Goal: Communication & Community: Answer question/provide support

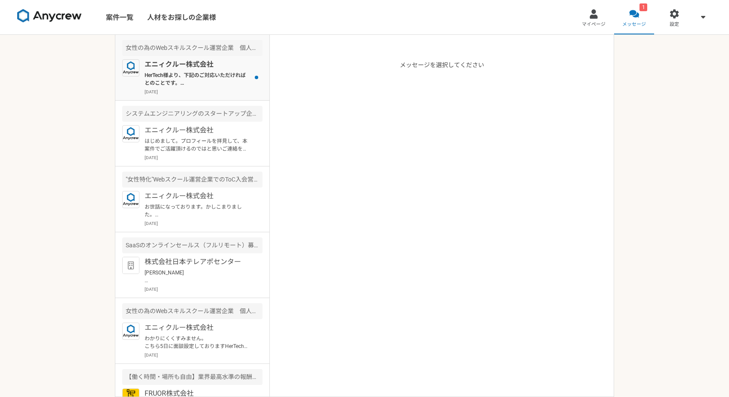
click at [219, 91] on p "[DATE]" at bounding box center [204, 92] width 118 height 6
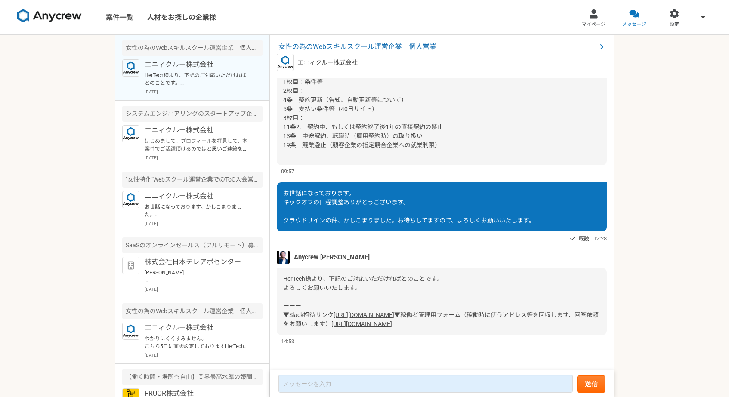
click at [365, 312] on link "[URL][DOMAIN_NAME]" at bounding box center [364, 315] width 61 height 7
click at [340, 324] on link "[URL][DOMAIN_NAME]" at bounding box center [361, 324] width 61 height 7
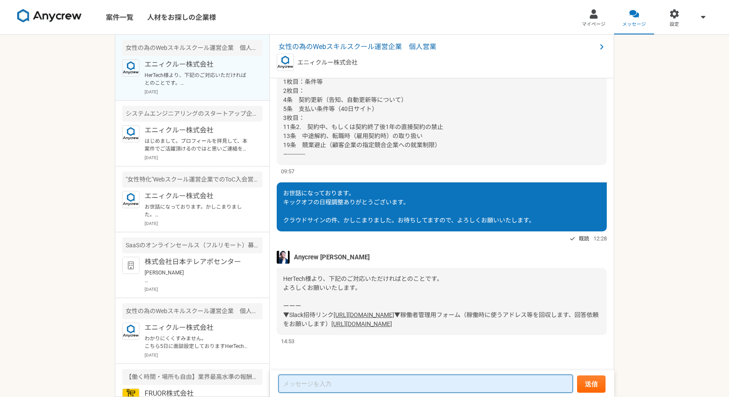
click at [350, 376] on textarea at bounding box center [425, 384] width 294 height 18
type textarea "た"
type textarea "どちらも対応完了しました。"
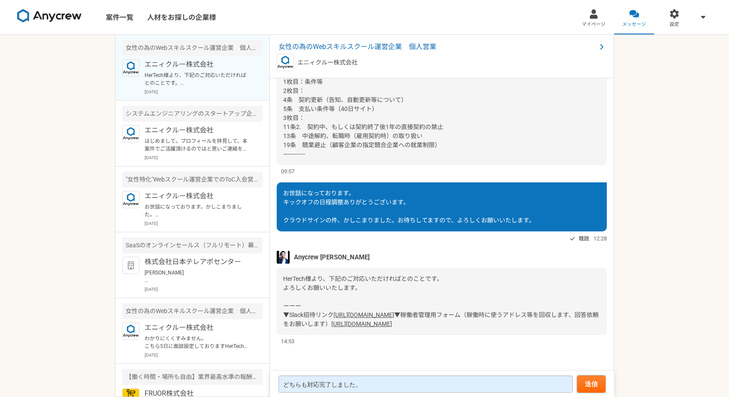
click at [591, 384] on button "送信" at bounding box center [591, 384] width 28 height 17
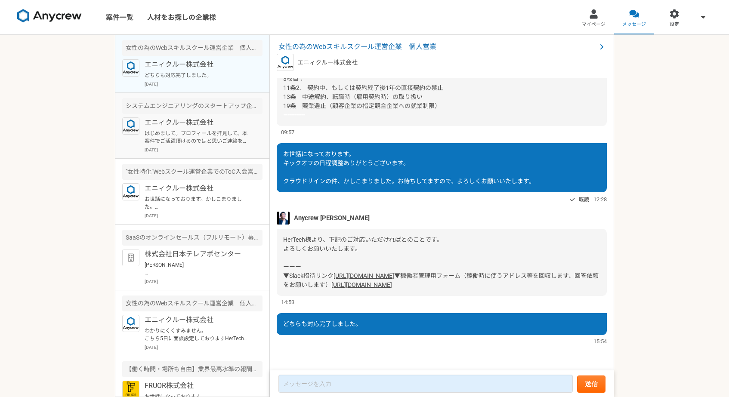
click at [204, 133] on p "はじめまして。プロフィールを拝見して、本案件でご活躍頂けるのではと思いご連絡を差し上げました。 案件ページの内容をご確認頂き、もし条件など合致されるようでした…" at bounding box center [198, 137] width 106 height 15
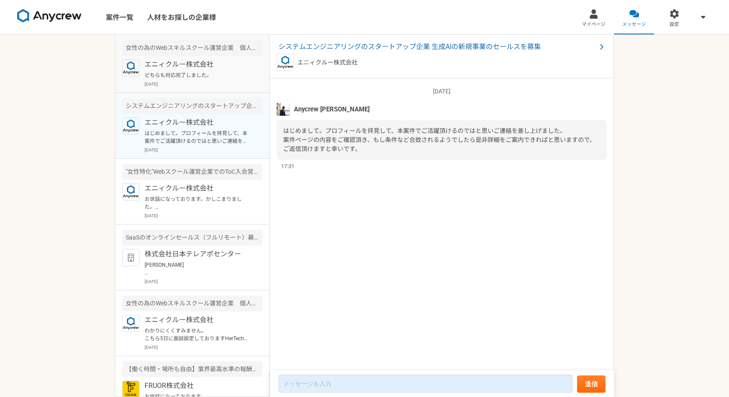
click at [213, 70] on div "エニィクルー株式会社 どちらも対応完了しました。 [DATE]" at bounding box center [204, 73] width 118 height 28
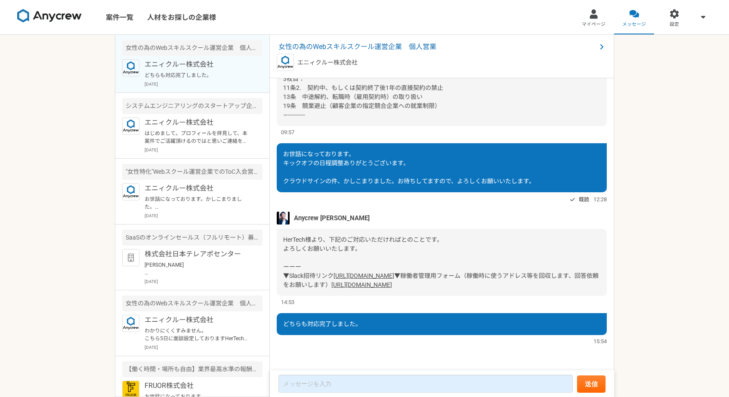
scroll to position [714, 0]
